Goal: Task Accomplishment & Management: Manage account settings

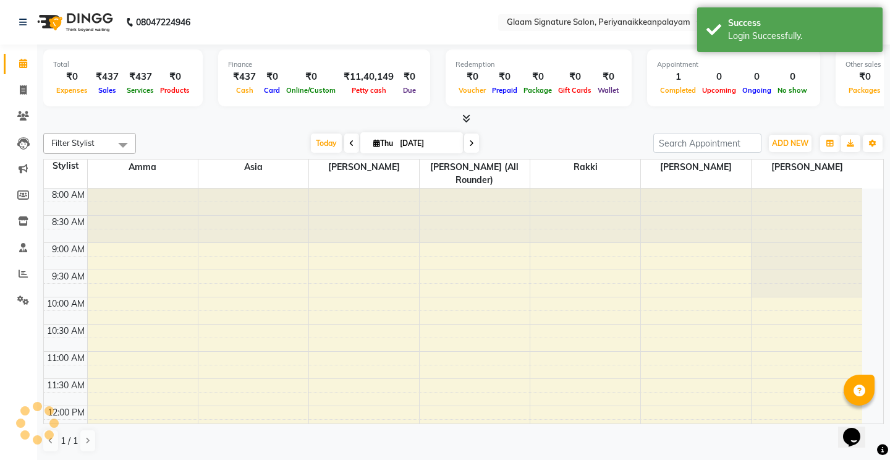
select select "en"
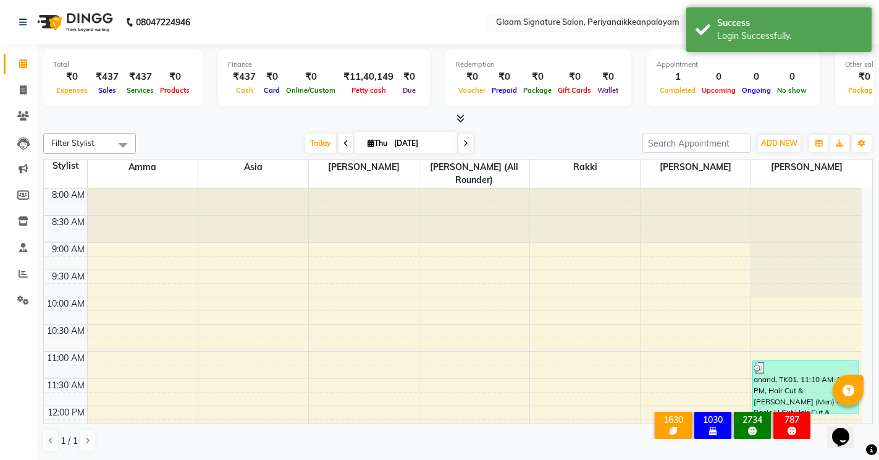
click at [583, 25] on input "text" at bounding box center [583, 23] width 179 height 12
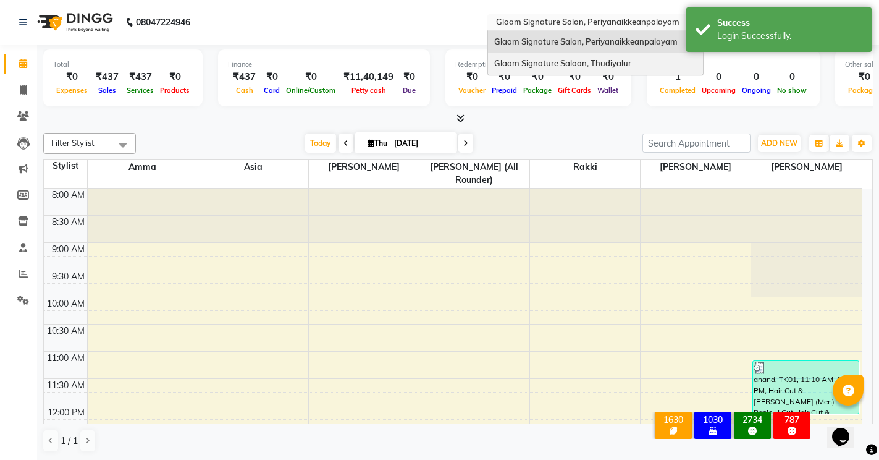
click at [583, 63] on span "Glaam Signature Saloon, Thudiyalur" at bounding box center [562, 63] width 137 height 10
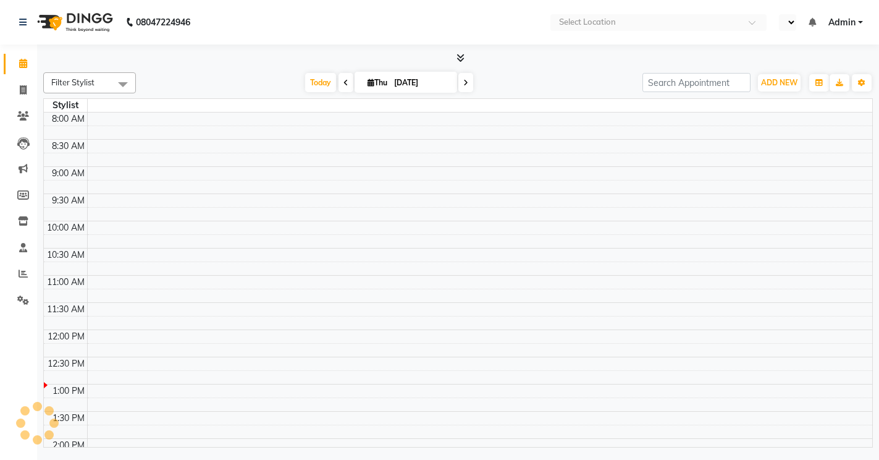
select select "en"
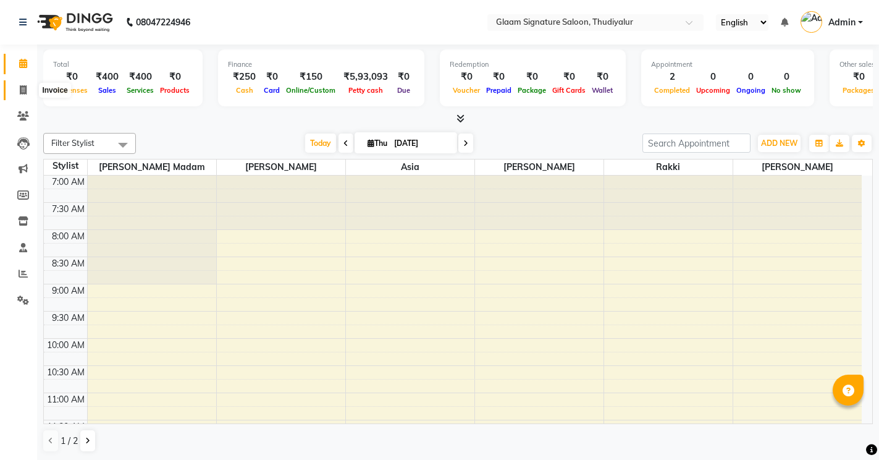
click at [16, 90] on span at bounding box center [23, 90] width 22 height 14
select select "service"
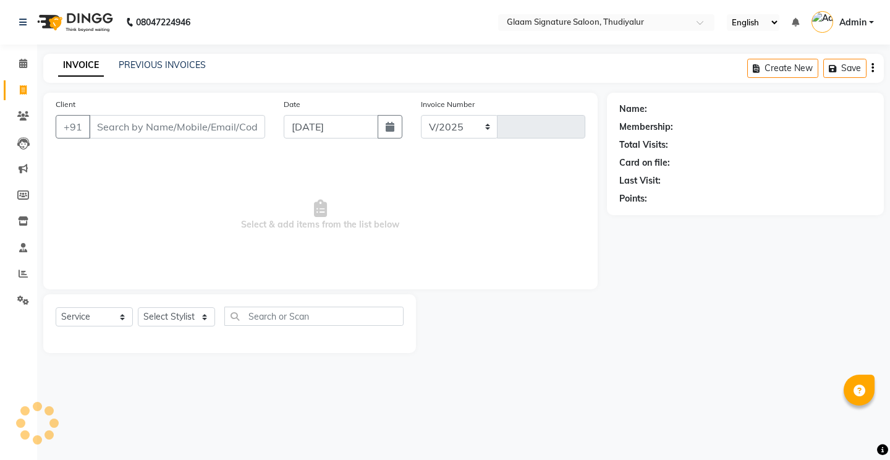
select select "4439"
type input "0564"
click at [177, 64] on link "PREVIOUS INVOICES" at bounding box center [162, 64] width 87 height 11
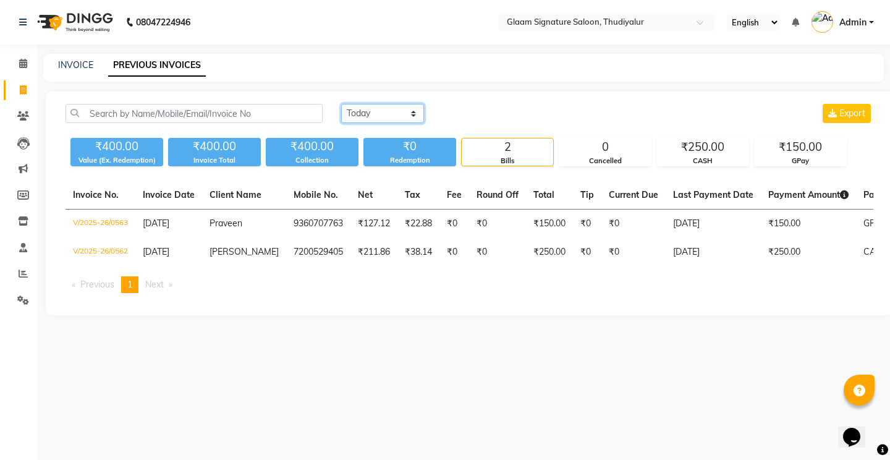
click at [365, 116] on select "[DATE] [DATE] Custom Range" at bounding box center [382, 113] width 83 height 19
select select "[DATE]"
click at [341, 104] on select "[DATE] [DATE] Custom Range" at bounding box center [382, 113] width 83 height 19
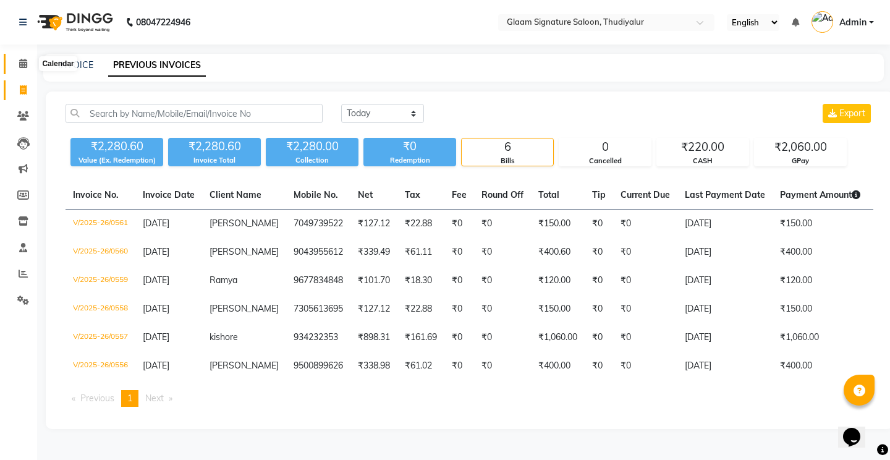
click at [19, 69] on span at bounding box center [23, 64] width 22 height 14
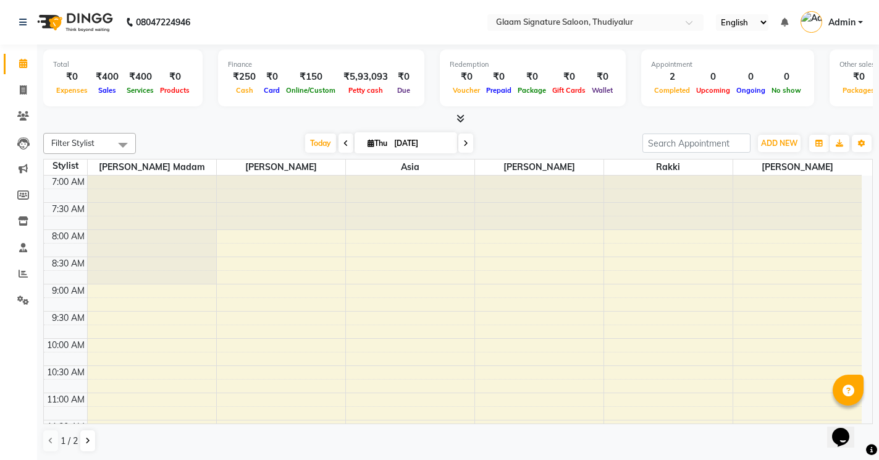
scroll to position [1, 0]
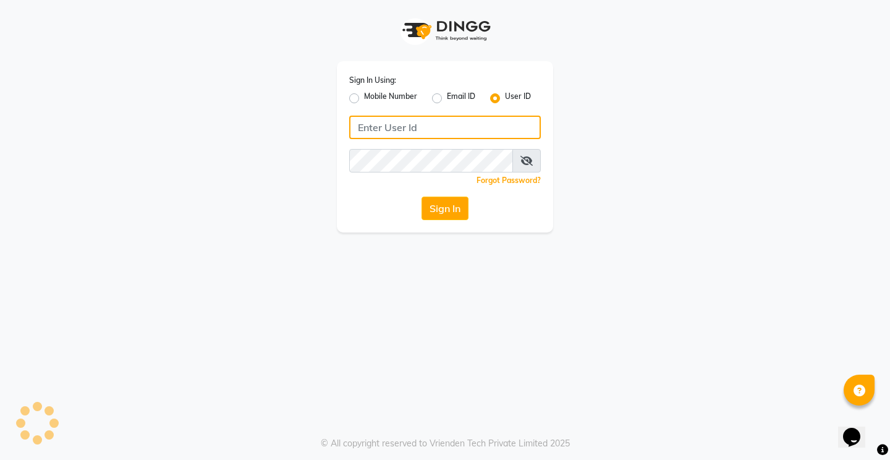
type input "glaamsalon"
